Goal: Task Accomplishment & Management: Complete application form

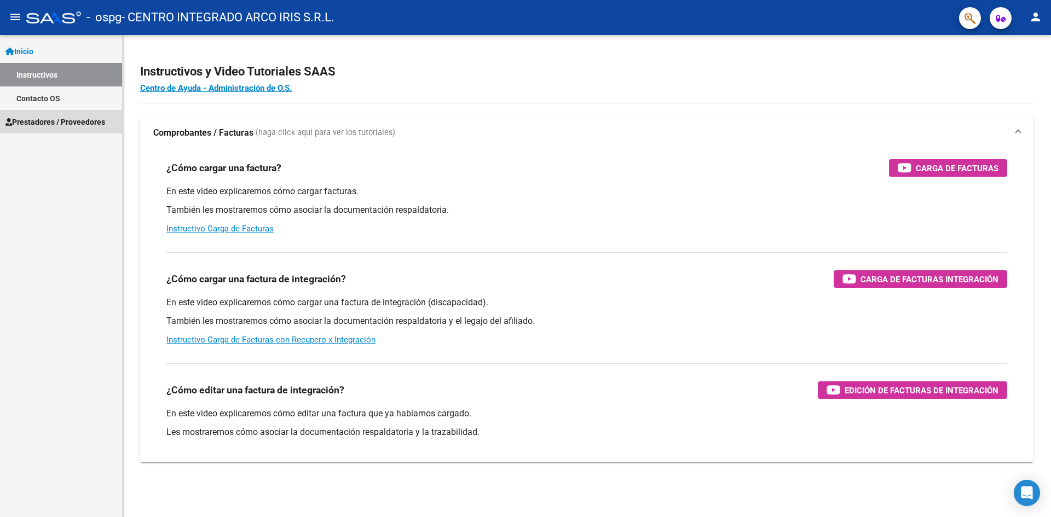
click at [48, 110] on link "Prestadores / Proveedores" at bounding box center [61, 122] width 122 height 24
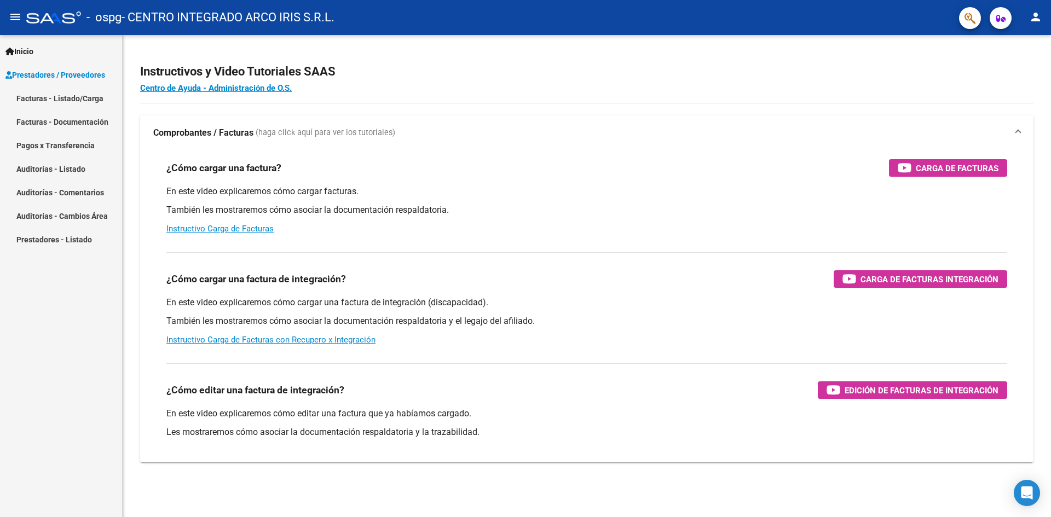
click at [80, 105] on link "Facturas - Listado/Carga" at bounding box center [61, 99] width 122 height 24
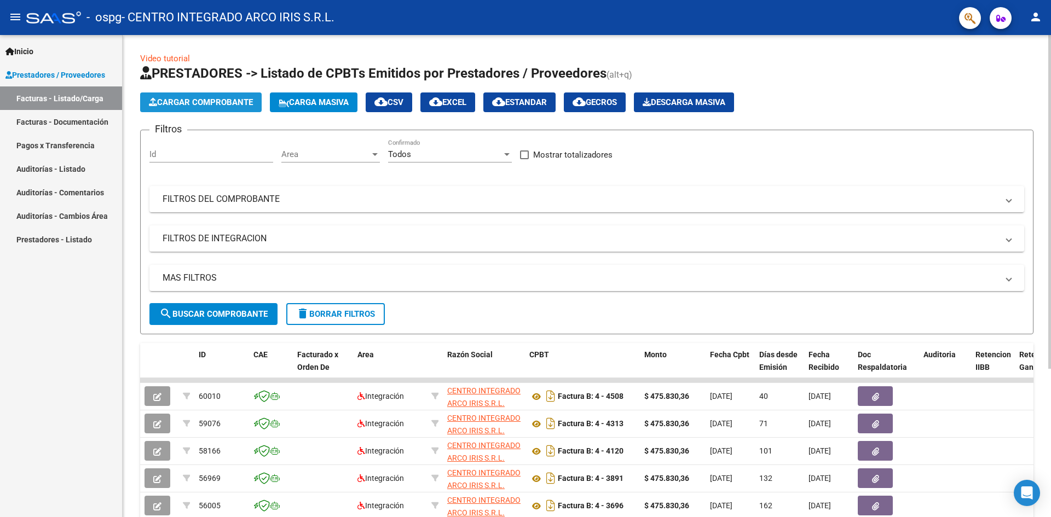
click at [213, 105] on span "Cargar Comprobante" at bounding box center [201, 102] width 104 height 10
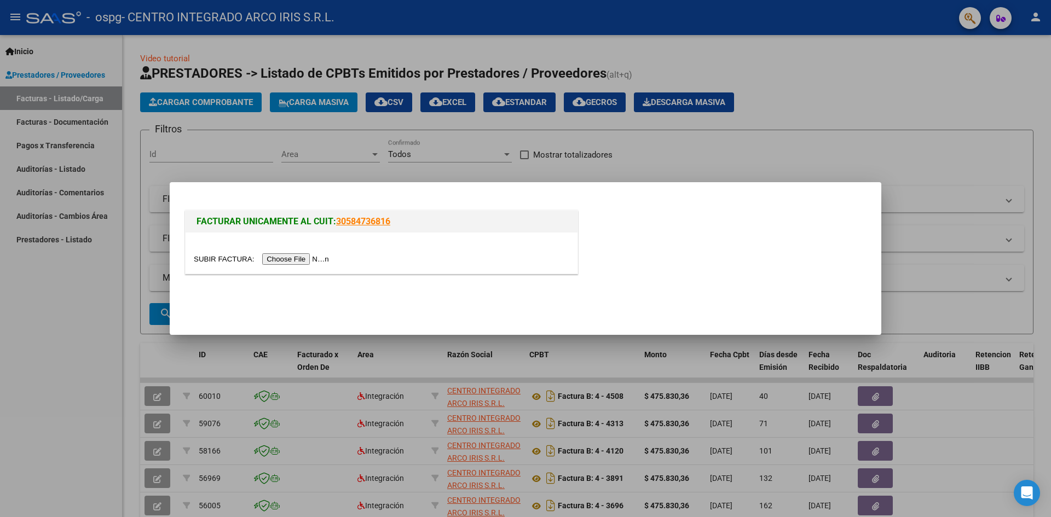
click at [321, 257] on input "file" at bounding box center [263, 258] width 139 height 11
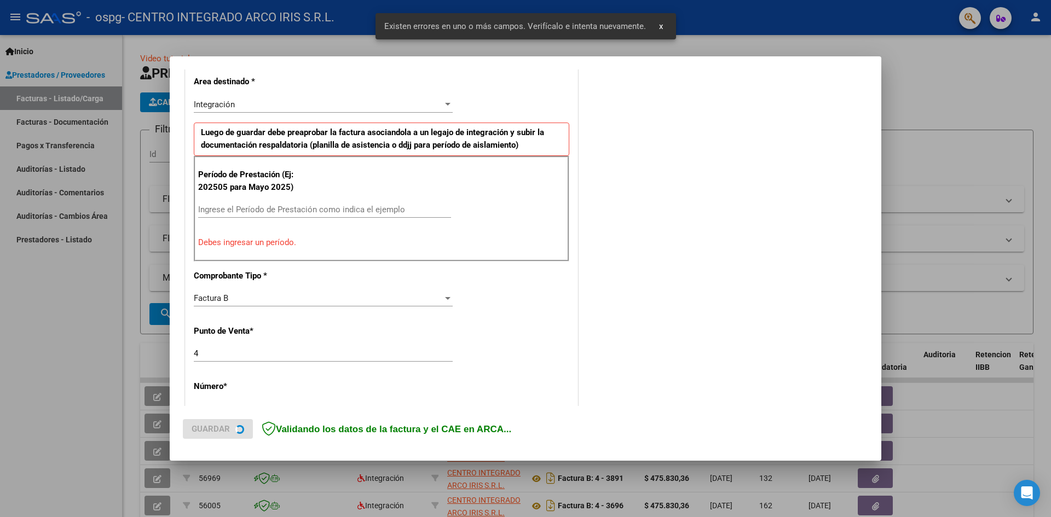
scroll to position [291, 0]
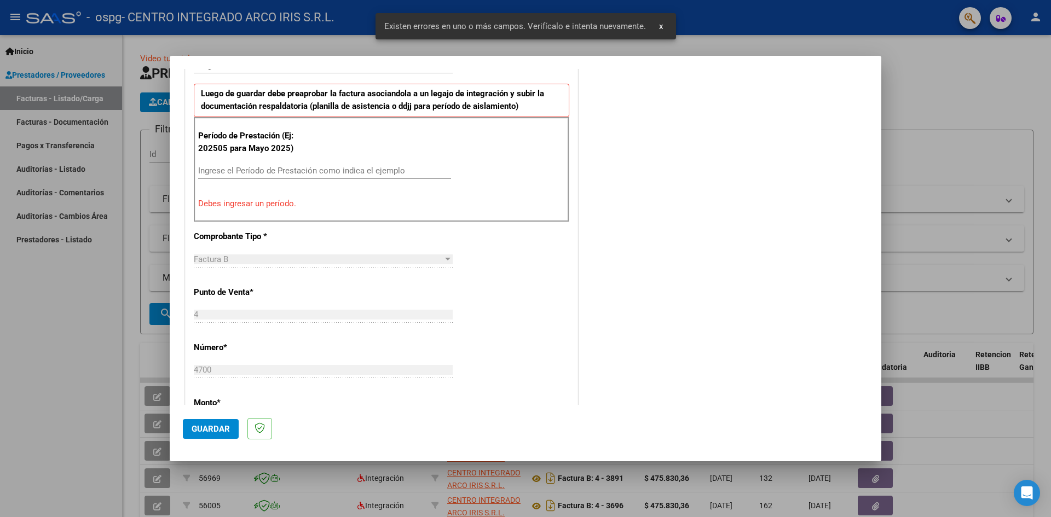
click at [247, 169] on input "Ingrese el Período de Prestación como indica el ejemplo" at bounding box center [324, 171] width 253 height 10
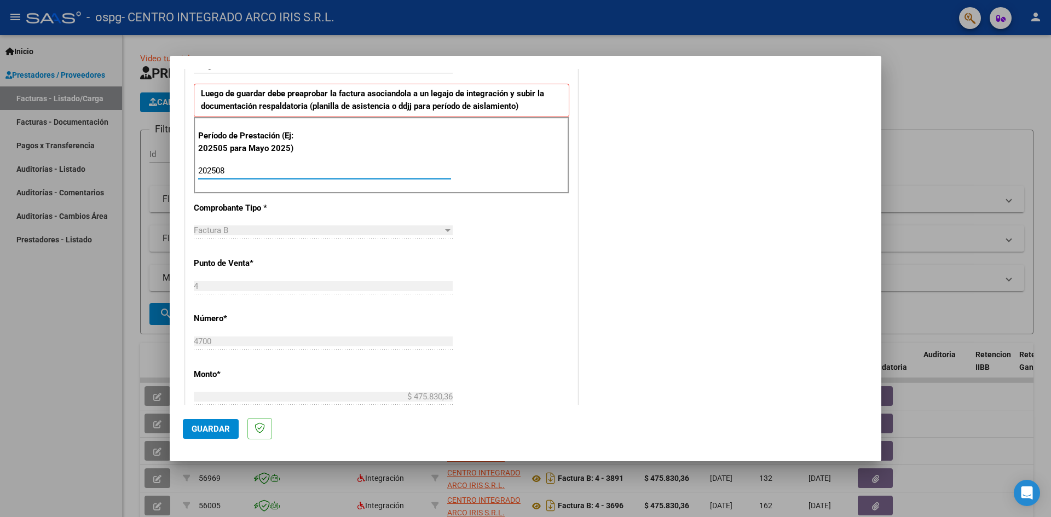
type input "202508"
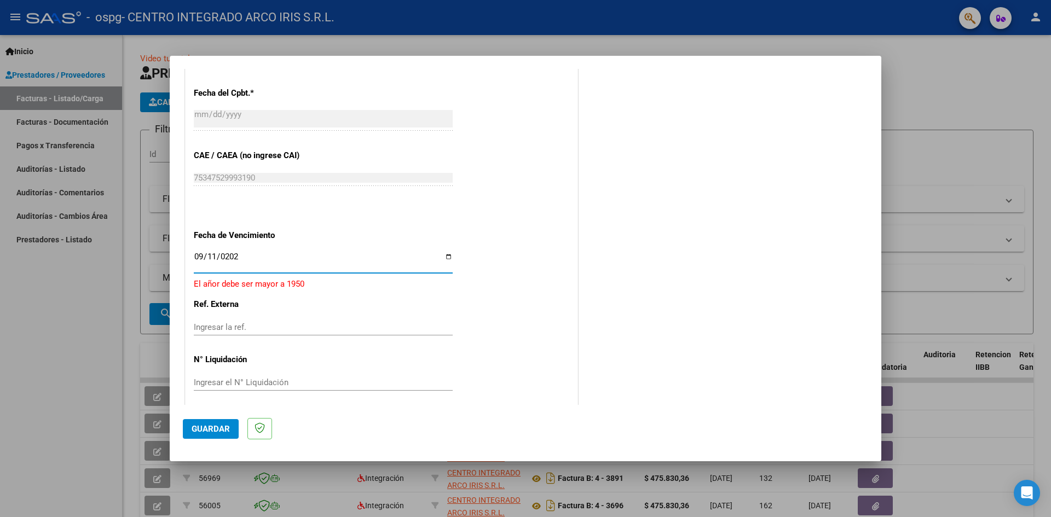
type input "[DATE]"
click at [222, 423] on button "Guardar" at bounding box center [211, 429] width 56 height 20
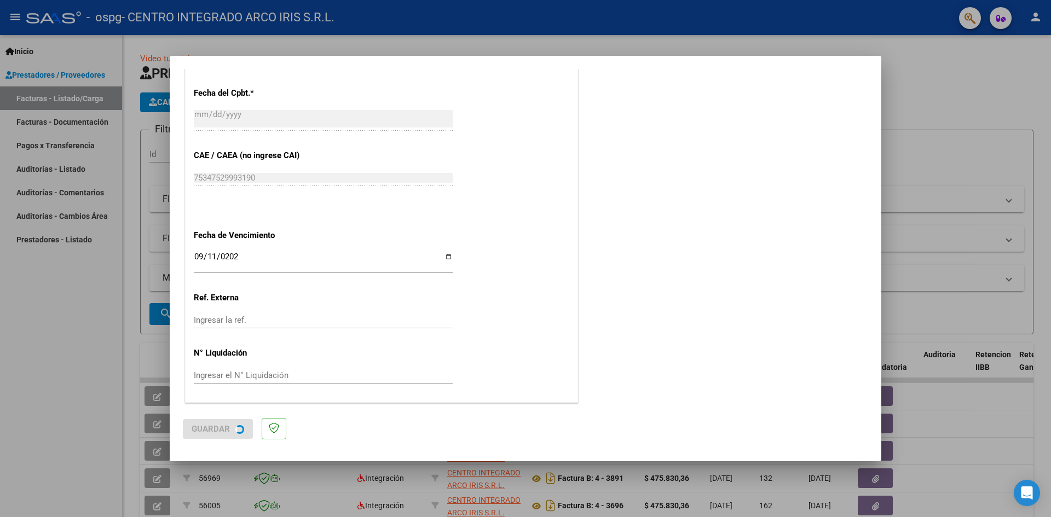
scroll to position [0, 0]
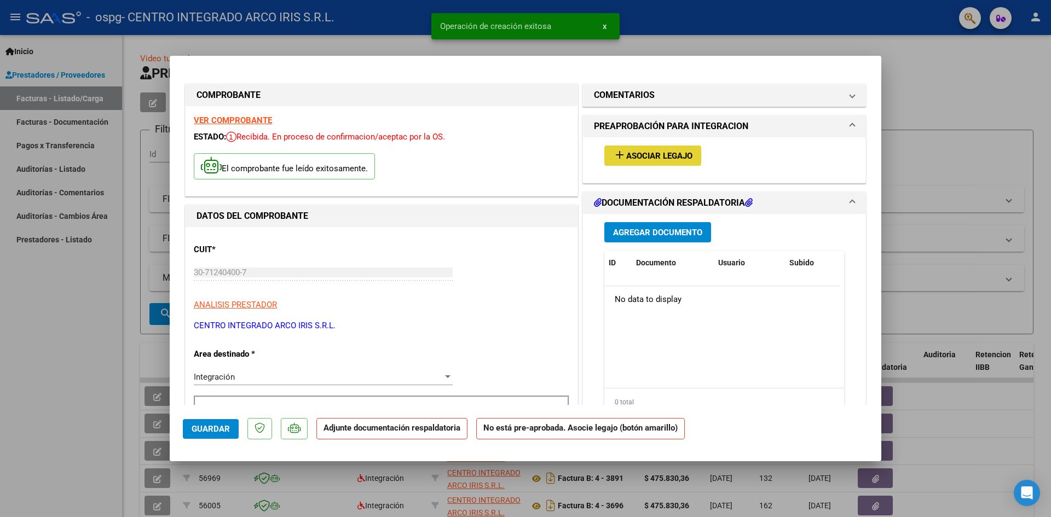
click at [663, 161] on button "add Asociar Legajo" at bounding box center [652, 156] width 97 height 20
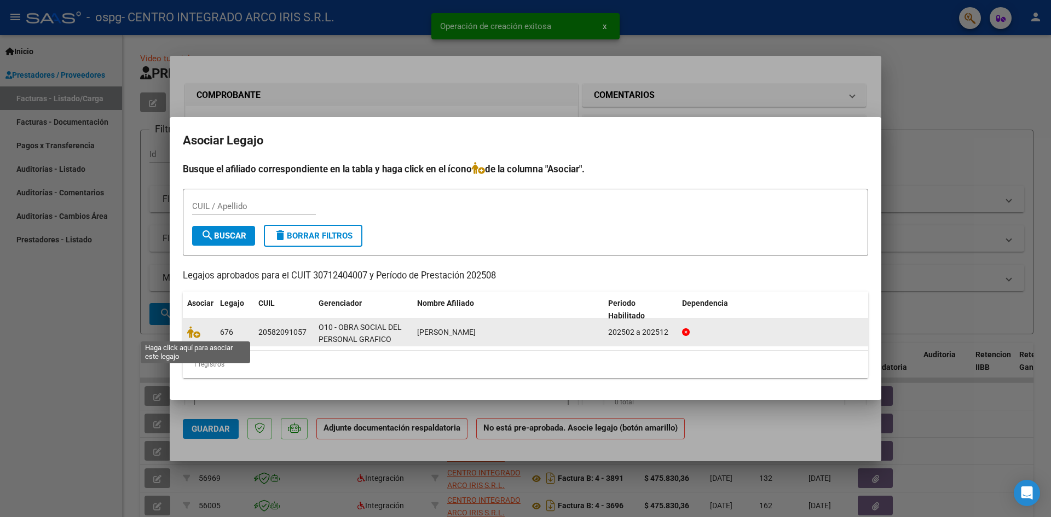
click at [200, 334] on span at bounding box center [195, 332] width 16 height 9
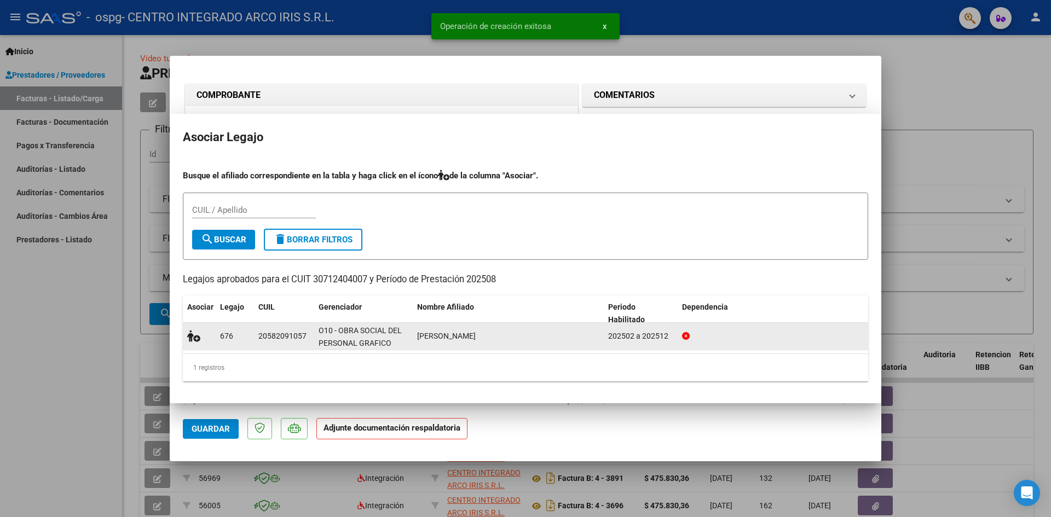
click at [197, 333] on icon at bounding box center [193, 336] width 13 height 12
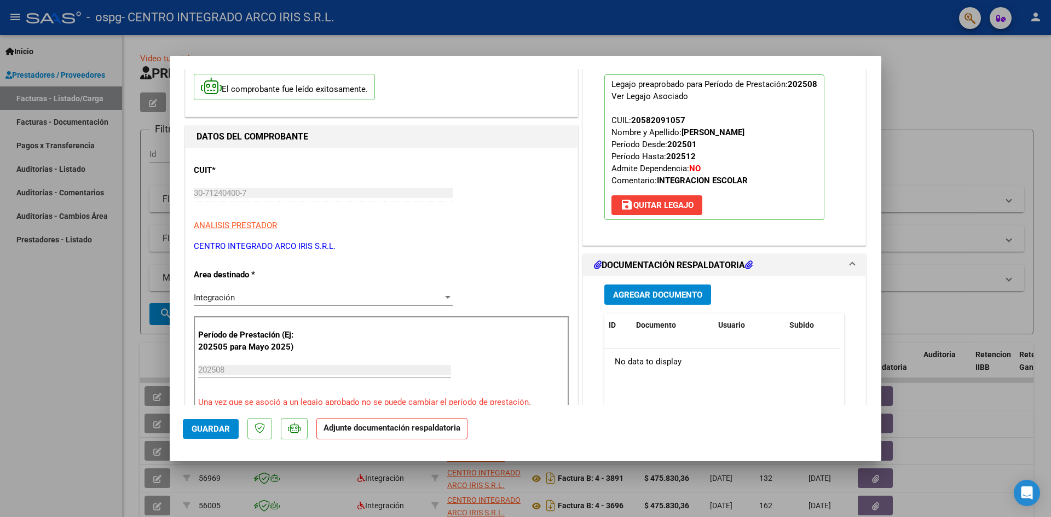
scroll to position [55, 0]
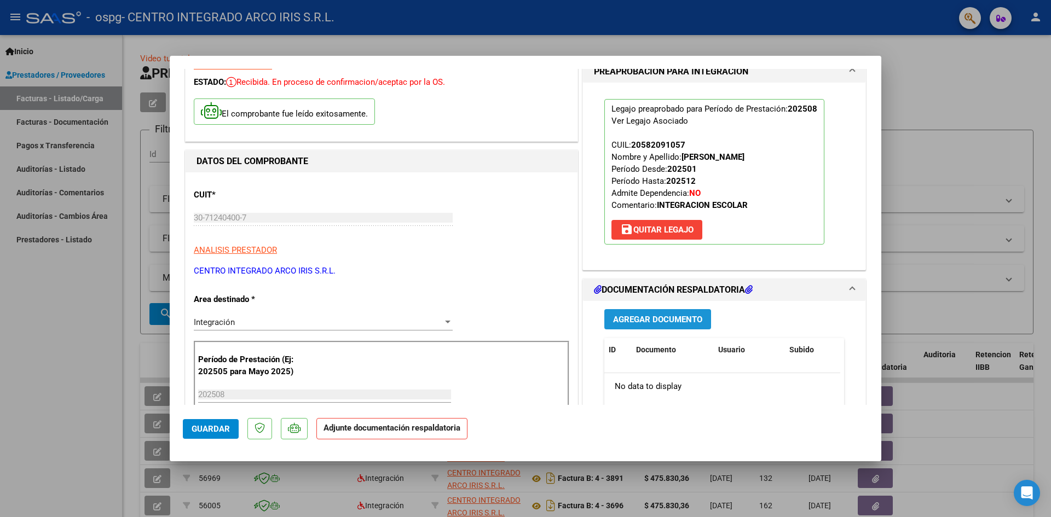
click at [641, 328] on button "Agregar Documento" at bounding box center [657, 319] width 107 height 20
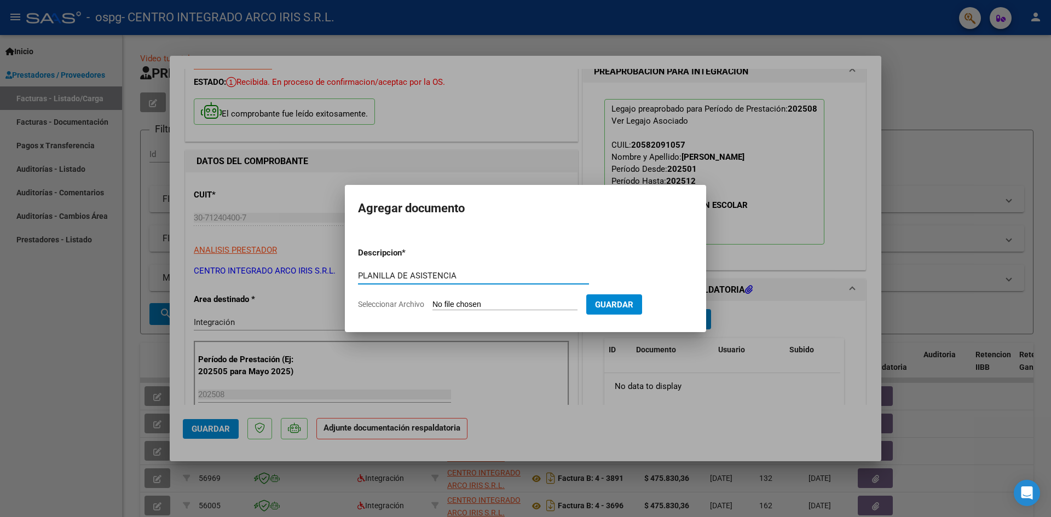
type input "PLANILLA DE ASISTENCIA"
click at [433, 300] on input "Seleccionar Archivo" at bounding box center [505, 305] width 145 height 10
type input "C:\fakepath\PLANILLA DE ASISTENCIA_30712404007_006_00004_00004700.pdf"
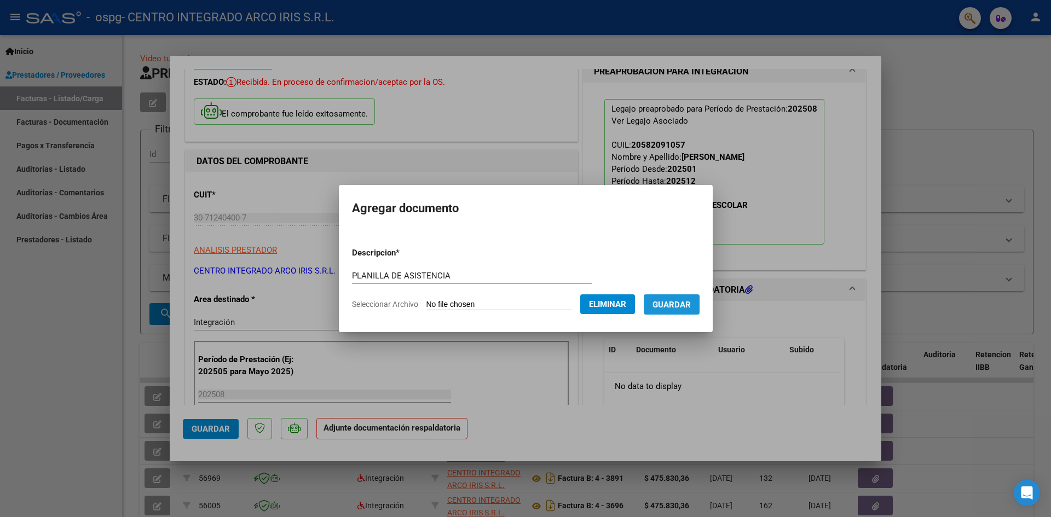
click at [690, 304] on span "Guardar" at bounding box center [672, 305] width 38 height 10
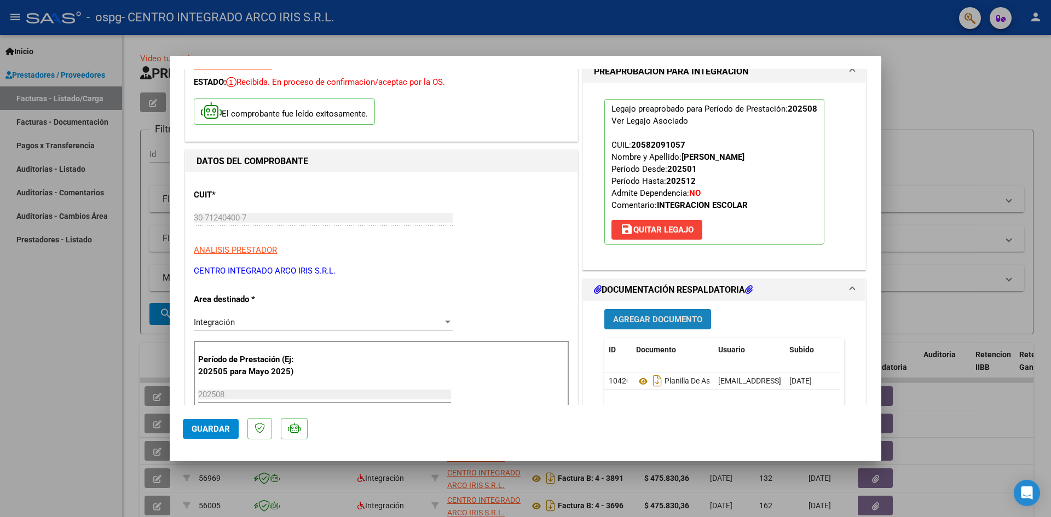
click at [688, 324] on span "Agregar Documento" at bounding box center [657, 320] width 89 height 10
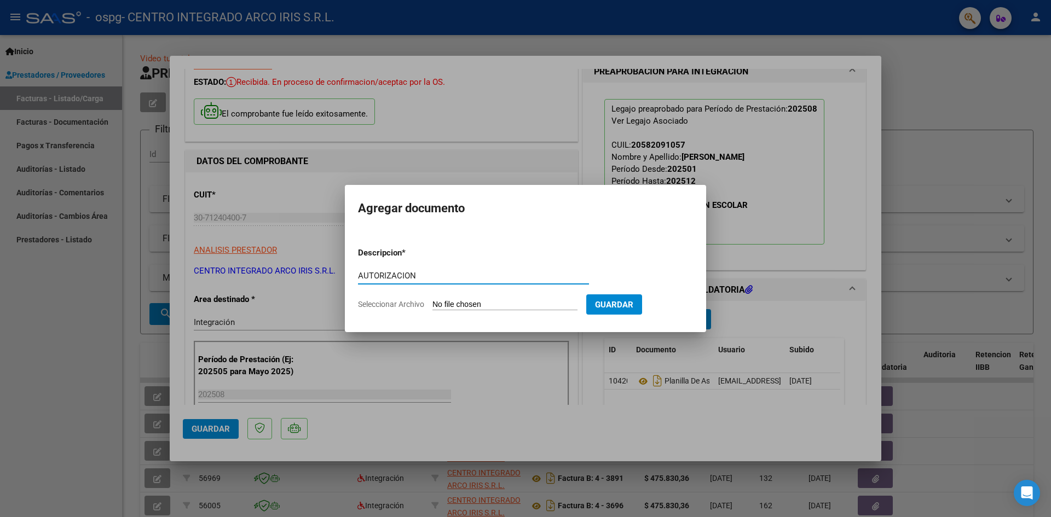
type input "AUTORIZACION"
click at [433, 300] on input "Seleccionar Archivo" at bounding box center [505, 305] width 145 height 10
type input "C:\fakepath\[PERSON_NAME] enero a diciembre.pdf"
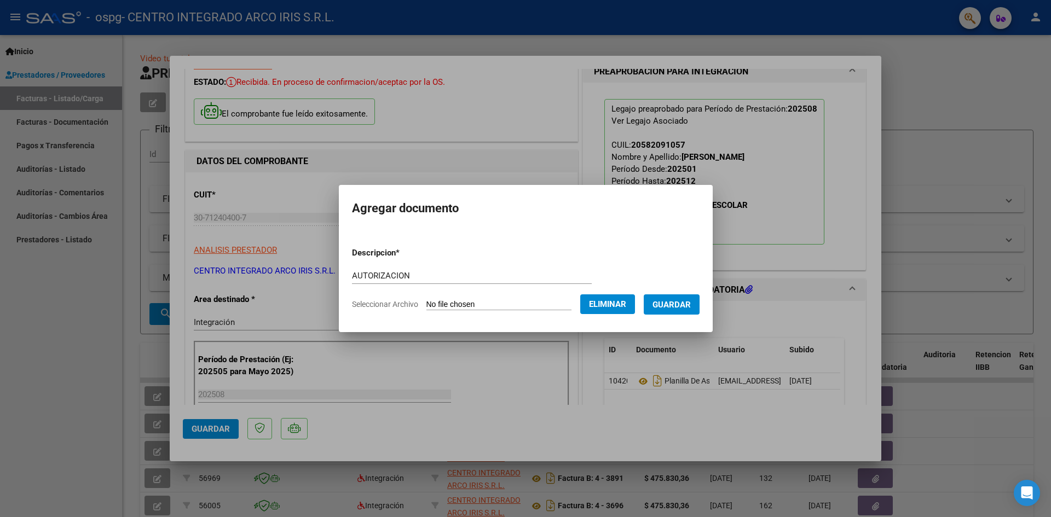
click at [688, 303] on span "Guardar" at bounding box center [672, 305] width 38 height 10
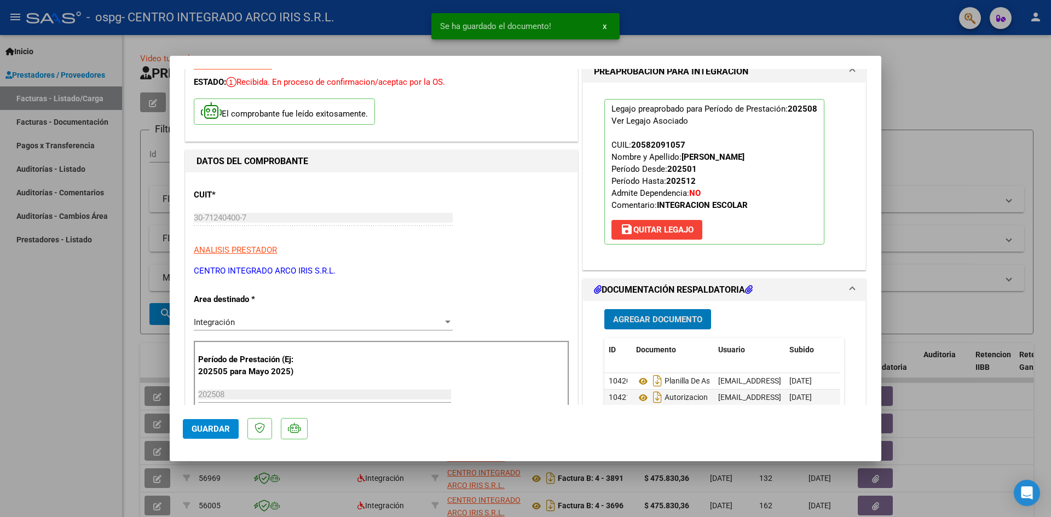
click at [226, 426] on span "Guardar" at bounding box center [211, 429] width 38 height 10
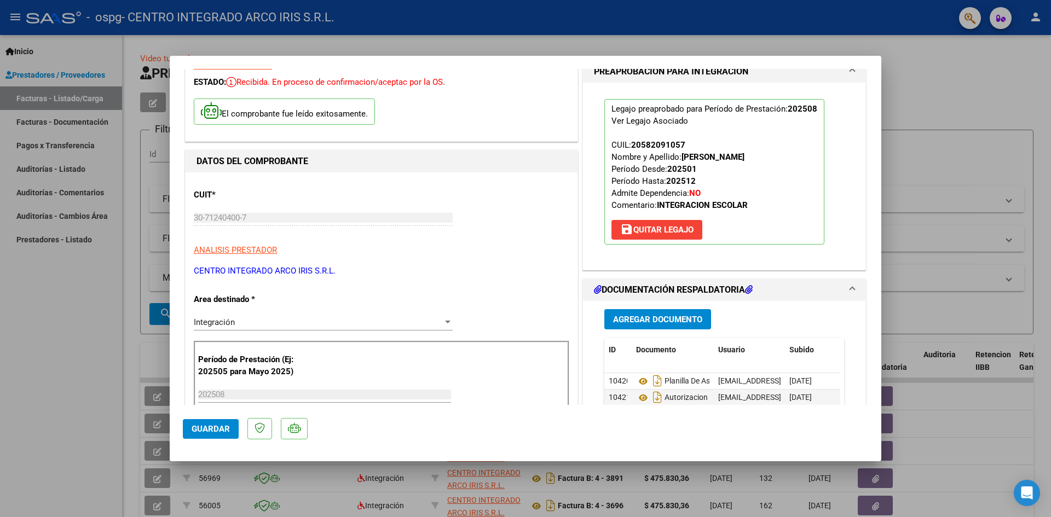
click at [103, 287] on div at bounding box center [525, 258] width 1051 height 517
type input "$ 0,00"
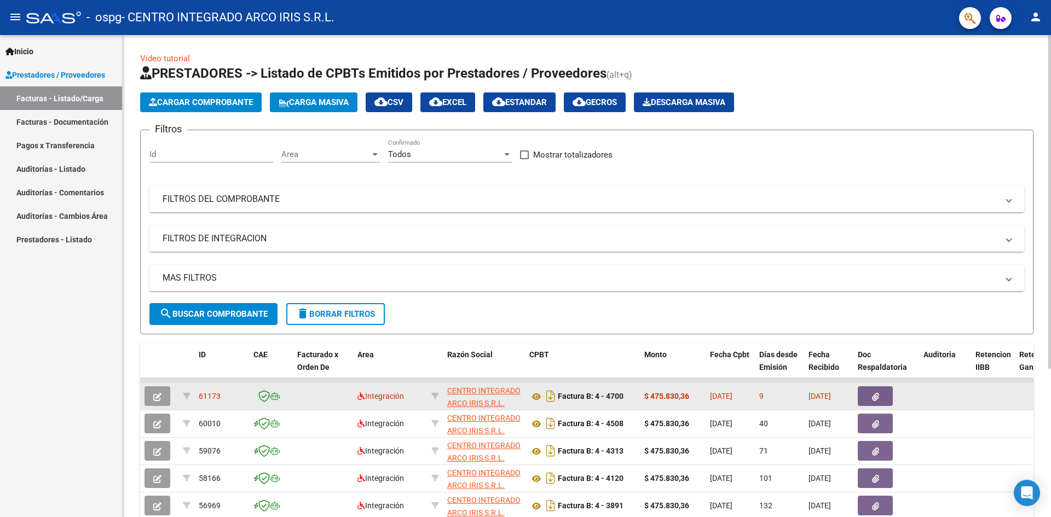
drag, startPoint x: 218, startPoint y: 395, endPoint x: 200, endPoint y: 395, distance: 18.6
click at [200, 395] on div "61173" at bounding box center [222, 396] width 46 height 13
copy span "61173"
